Goal: Information Seeking & Learning: Learn about a topic

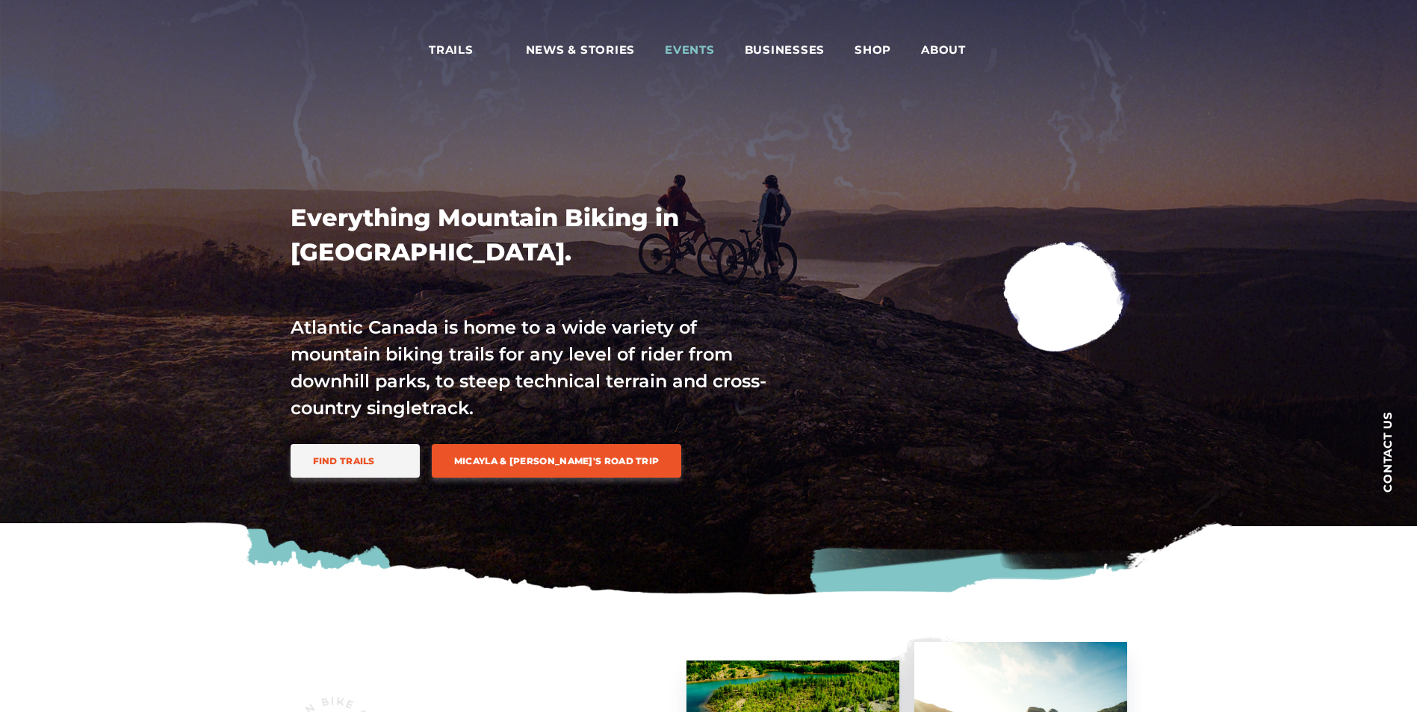
click at [671, 49] on span "Events" at bounding box center [690, 50] width 50 height 15
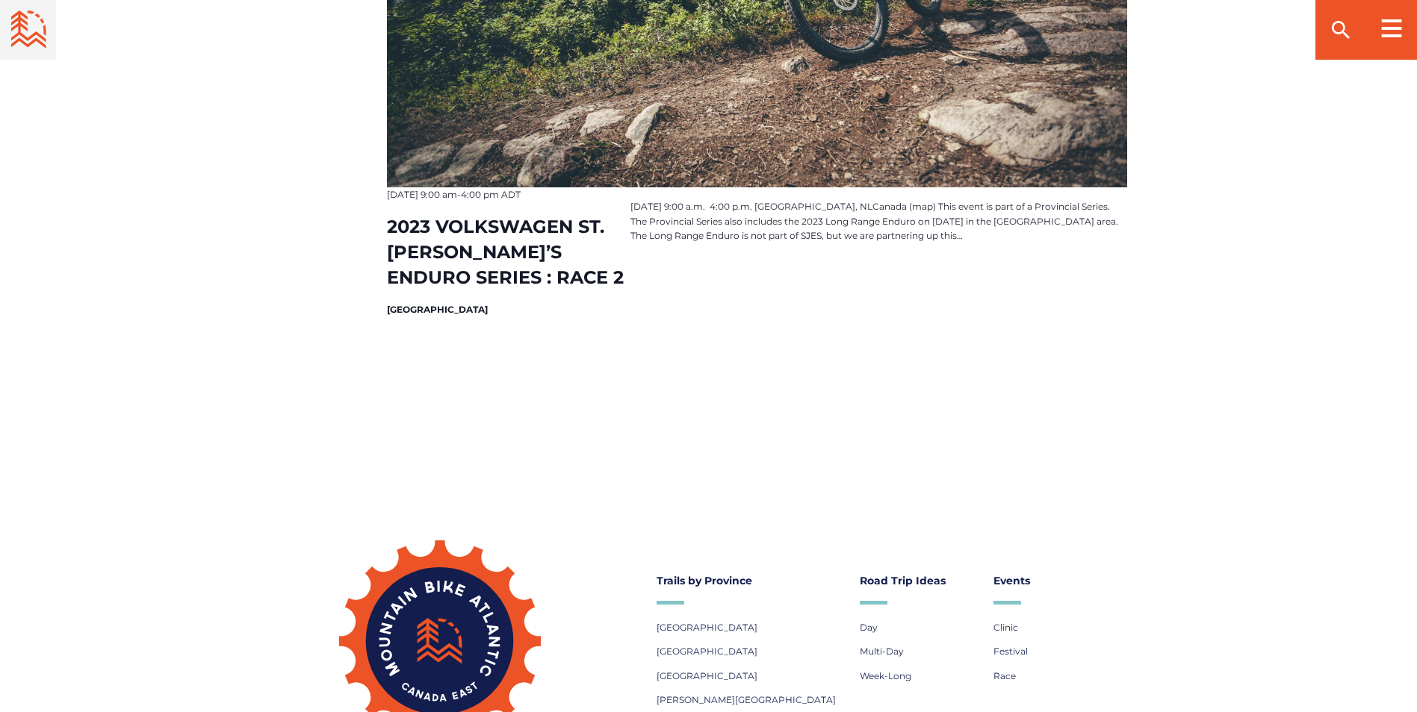
scroll to position [2688, 0]
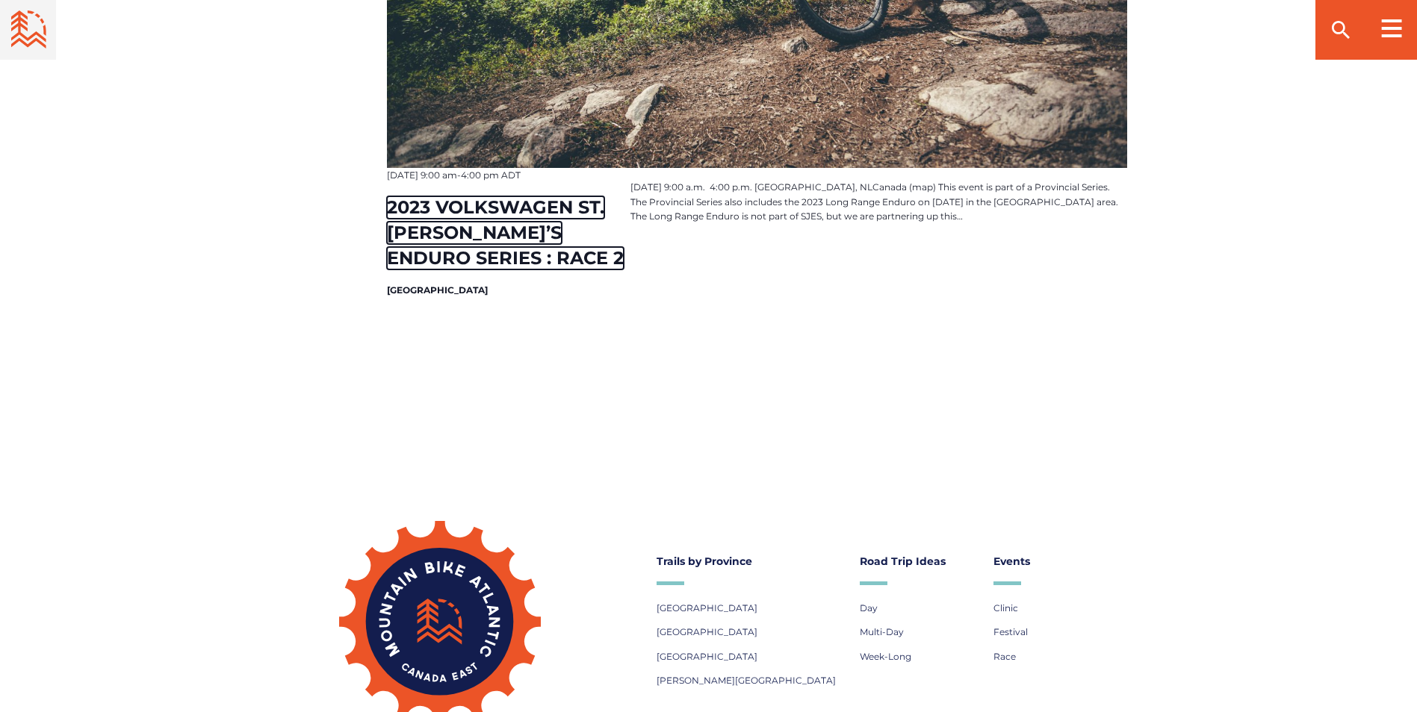
click at [525, 265] on link "2023 VOLKSWAGEN ST. [PERSON_NAME]’S ENDURO SERIES : RACE 2" at bounding box center [505, 232] width 237 height 73
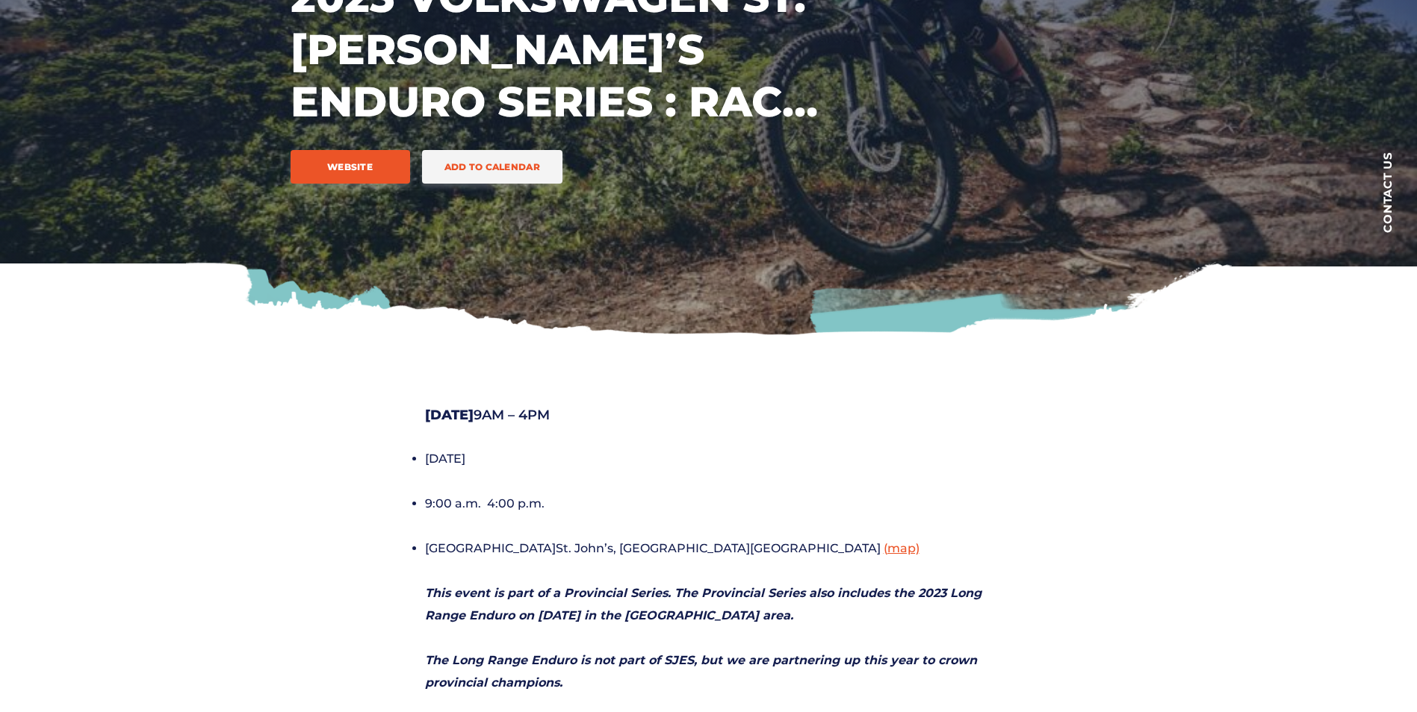
scroll to position [299, 0]
